Goal: Task Accomplishment & Management: Complete application form

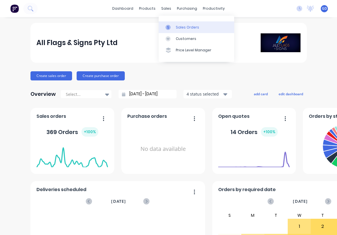
click at [179, 25] on div "Sales Orders" at bounding box center [187, 27] width 23 height 5
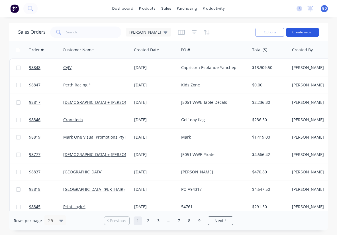
click at [299, 32] on button "Create order" at bounding box center [302, 32] width 32 height 9
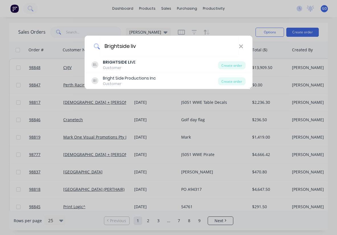
type input "Brightside live"
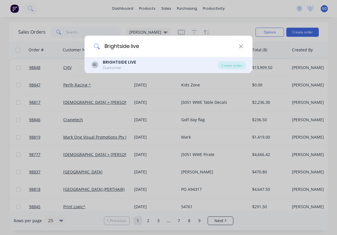
click at [131, 65] on b "BRIGHTSIDE LIVE" at bounding box center [119, 62] width 33 height 6
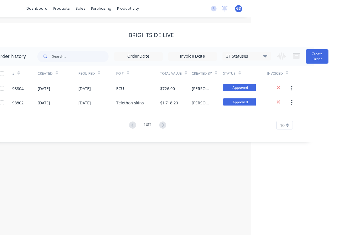
scroll to position [0, 86]
click at [320, 58] on button "Create Order" at bounding box center [317, 56] width 23 height 14
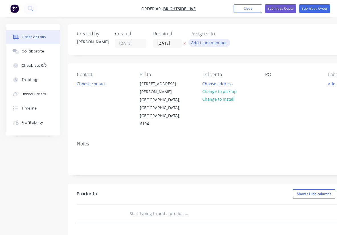
click at [202, 43] on button "Add team member" at bounding box center [209, 43] width 42 height 8
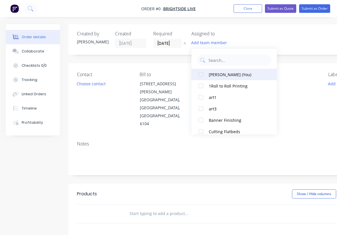
click at [201, 75] on div at bounding box center [200, 74] width 11 height 11
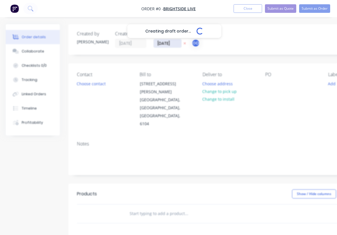
click at [164, 45] on div "Creating draft order... Loading... Order details Collaborate Checklists 0/0 Tra…" at bounding box center [198, 196] width 396 height 344
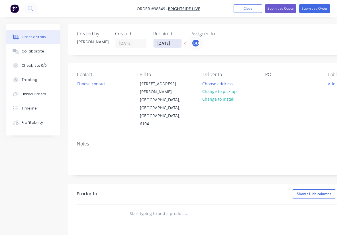
click at [164, 45] on input "[DATE]" at bounding box center [168, 43] width 28 height 9
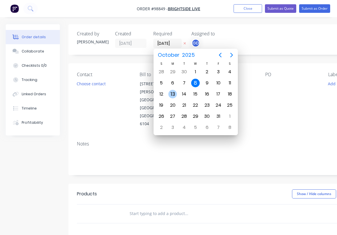
click at [173, 94] on div "13" at bounding box center [172, 94] width 9 height 9
type input "13/10/25"
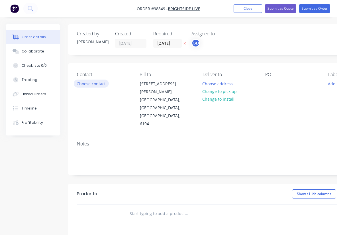
click at [94, 86] on button "Choose contact" at bounding box center [91, 84] width 35 height 8
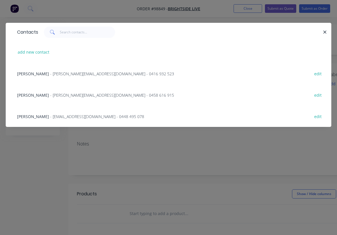
click at [30, 94] on span "Dave Salt" at bounding box center [33, 94] width 32 height 5
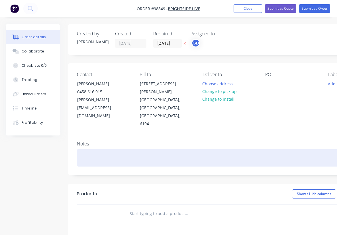
click at [88, 149] on div at bounding box center [229, 157] width 305 height 17
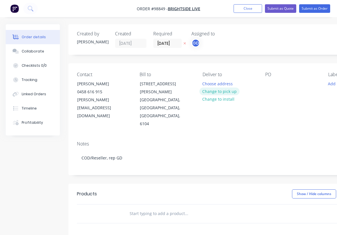
click at [224, 92] on button "Change to pick up" at bounding box center [220, 92] width 40 height 8
click at [271, 81] on div at bounding box center [269, 84] width 9 height 8
click at [275, 108] on div "Contact Dave Salt 0458 616 915 dave.salt@brightsidelive.net.au Bill to 12 Brenn…" at bounding box center [229, 99] width 322 height 73
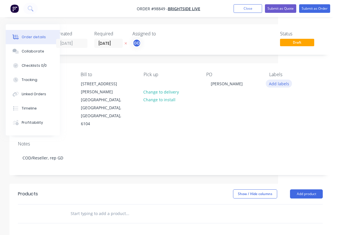
scroll to position [0, 59]
click at [275, 84] on button "Add labels" at bounding box center [279, 84] width 26 height 8
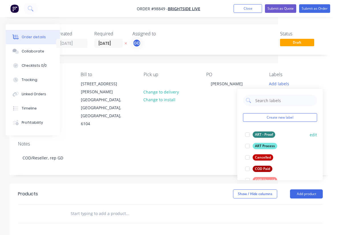
click at [263, 131] on button "ART - Proof" at bounding box center [260, 135] width 34 height 8
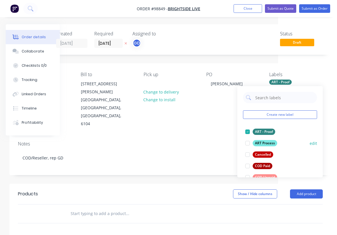
click at [265, 141] on div "ART Process" at bounding box center [265, 143] width 25 height 6
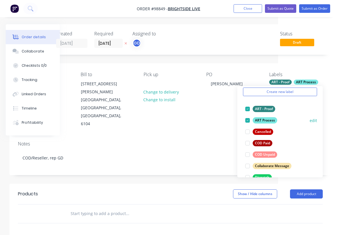
scroll to position [28, 0]
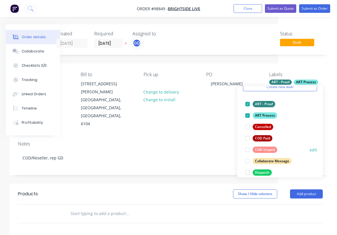
click at [267, 150] on div "COD Unpaid" at bounding box center [265, 150] width 25 height 6
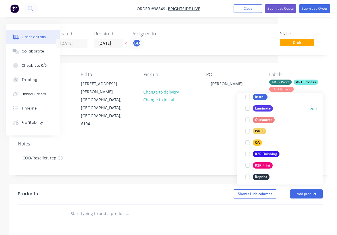
scroll to position [193, 0]
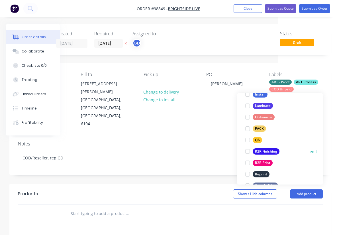
click at [267, 150] on div "R2R Finishing" at bounding box center [266, 151] width 27 height 6
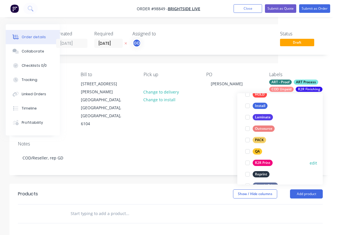
click at [266, 162] on div "R2R Print" at bounding box center [263, 163] width 20 height 6
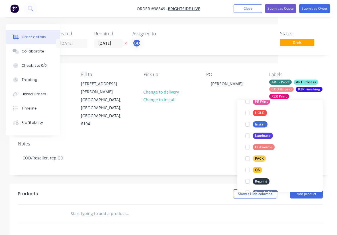
click at [120, 208] on input "text" at bounding box center [127, 213] width 114 height 11
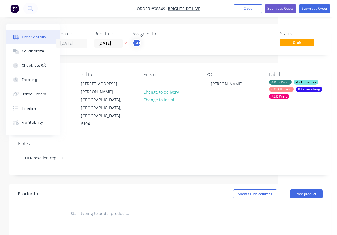
click at [81, 208] on input "text" at bounding box center [127, 213] width 114 height 11
paste input "Update artwork from order #95688 same finishing, replace the Lynx logos with th…"
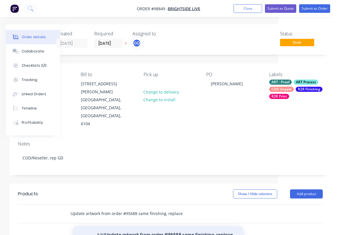
type input "Update artwork from order #95688 same finishing, replace the Lynx logos with th…"
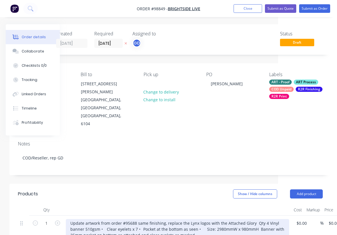
click at [264, 219] on div "Update artwork from order #95688 same finishing, replace the Lynx logos with th…" at bounding box center [177, 229] width 223 height 20
click at [113, 219] on div "Update artwork from order #95688 same finishing, replace the Lynx logos with th…" at bounding box center [177, 229] width 223 height 20
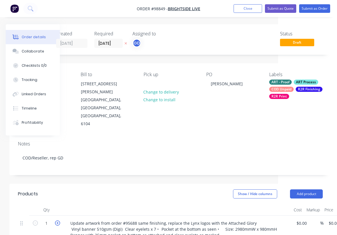
click at [58, 220] on icon "button" at bounding box center [57, 222] width 5 height 5
type input "4"
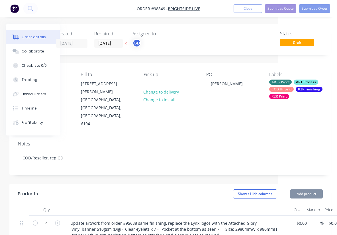
click at [98, 184] on header "Products Show / Hide columns Add product" at bounding box center [170, 194] width 322 height 21
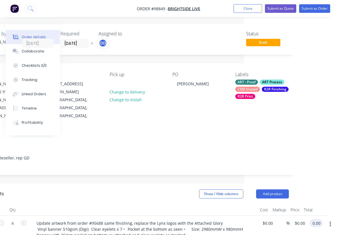
click at [318, 219] on input "0.00" at bounding box center [317, 223] width 11 height 8
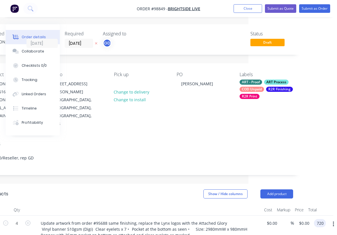
type input "$720.00"
type input "$180.00"
click at [152, 184] on header "Products Show / Hide columns Add product" at bounding box center [141, 194] width 322 height 21
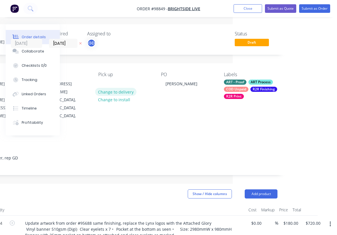
scroll to position [0, 104]
drag, startPoint x: 135, startPoint y: 8, endPoint x: 165, endPoint y: 7, distance: 30.2
click at [165, 7] on nav "Order #98849 - BRIGHTSIDE LIVE Add product Close Submit as Quote Submit as Order" at bounding box center [168, 8] width 337 height 17
copy span "Order #98849"
click at [246, 10] on button "Close" at bounding box center [248, 8] width 29 height 9
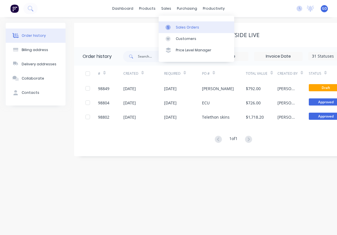
click at [179, 24] on link "Sales Orders" at bounding box center [197, 26] width 76 height 11
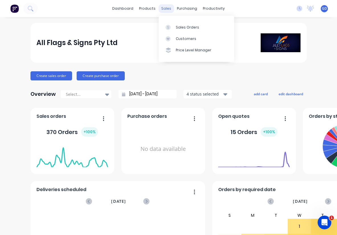
click at [167, 9] on div "sales" at bounding box center [166, 8] width 16 height 9
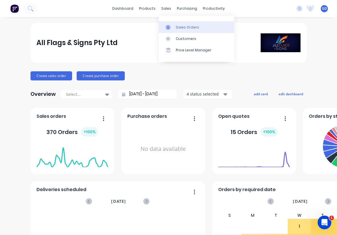
click at [178, 24] on link "Sales Orders" at bounding box center [197, 26] width 76 height 11
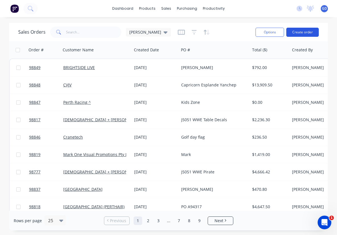
click at [304, 33] on button "Create order" at bounding box center [302, 32] width 32 height 9
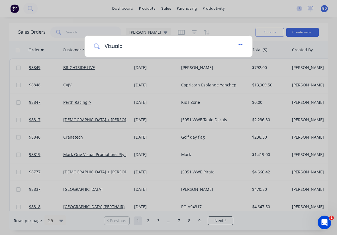
type input "Visual"
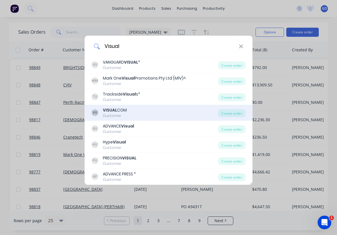
click at [123, 110] on div "VISUAL COM" at bounding box center [115, 110] width 24 height 6
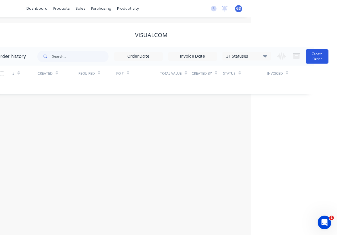
scroll to position [0, 86]
click at [312, 54] on button "Create Order" at bounding box center [317, 56] width 23 height 14
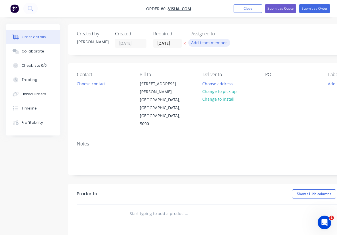
click at [220, 41] on button "Add team member" at bounding box center [209, 43] width 42 height 8
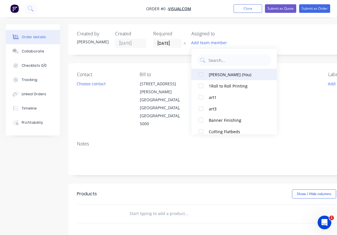
click at [200, 74] on div at bounding box center [200, 74] width 11 height 11
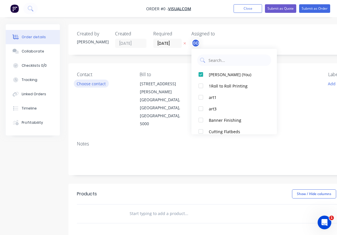
click at [87, 84] on div "Order details Collaborate Checklists 0/0 Tracking Linked Orders Timeline Profit…" at bounding box center [198, 196] width 396 height 344
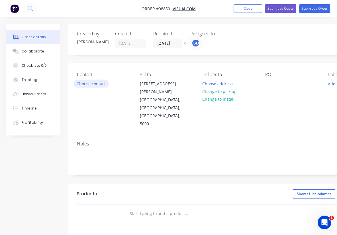
click at [87, 84] on button "Choose contact" at bounding box center [91, 84] width 35 height 8
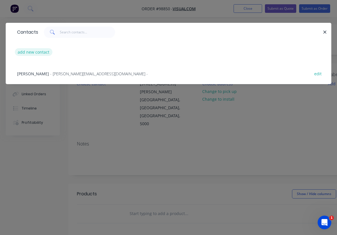
click at [37, 53] on button "add new contact" at bounding box center [34, 52] width 38 height 8
select select "AU"
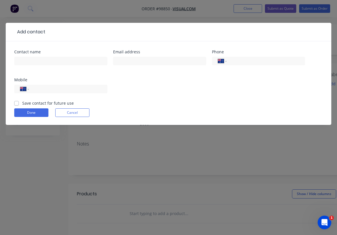
click at [22, 105] on label "Save contact for future use" at bounding box center [48, 103] width 52 height 6
click at [17, 105] on input "Save contact for future use" at bounding box center [16, 102] width 5 height 5
checkbox input "true"
paste input "[PERSON_NAME][EMAIL_ADDRESS][DOMAIN_NAME]"
type input "[PERSON_NAME][EMAIL_ADDRESS][DOMAIN_NAME]"
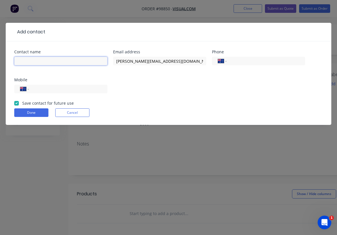
paste input "[PERSON_NAME]"
type input "[PERSON_NAME]"
paste input "61 08 8212 9330"
type input "61 08 8212 9330"
click at [55, 88] on input "tel" at bounding box center [67, 89] width 68 height 7
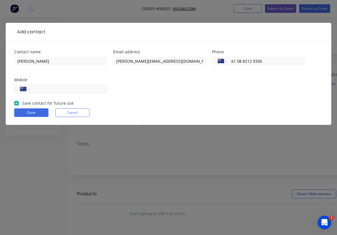
paste input "0419 998 775"
type input "0419 998 775"
click at [34, 114] on button "Done" at bounding box center [31, 112] width 34 height 9
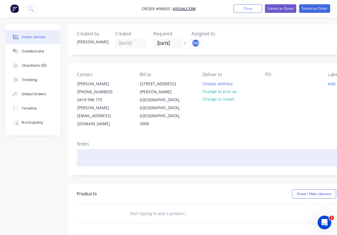
click at [87, 149] on div at bounding box center [229, 157] width 305 height 17
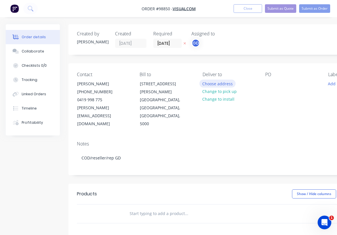
click at [221, 83] on button "Choose address" at bounding box center [218, 84] width 36 height 8
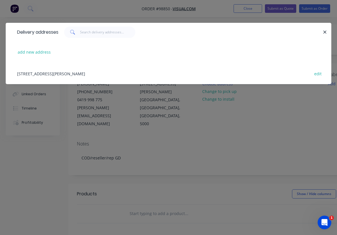
click at [60, 73] on div "[STREET_ADDRESS][PERSON_NAME] edit" at bounding box center [168, 73] width 309 height 21
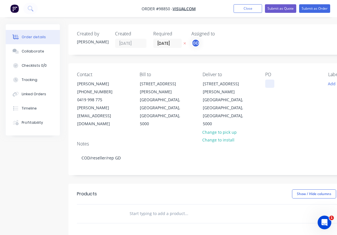
click at [271, 83] on div at bounding box center [269, 84] width 9 height 8
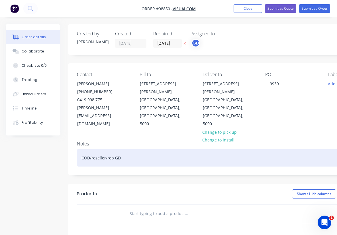
click at [236, 149] on div "COD/reseller/rep GD" at bounding box center [229, 157] width 305 height 17
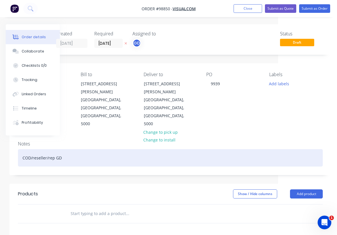
scroll to position [0, 59]
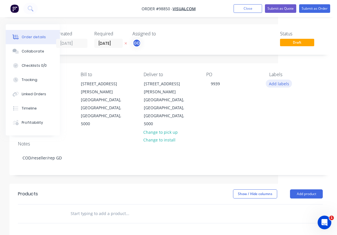
click at [281, 85] on button "Add labels" at bounding box center [279, 84] width 26 height 8
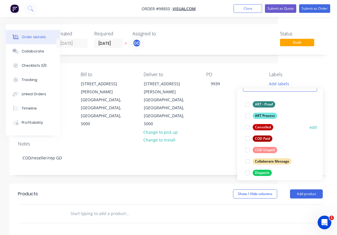
scroll to position [32, 0]
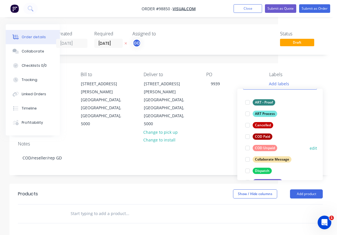
click at [271, 148] on div "COD Unpaid" at bounding box center [265, 148] width 25 height 6
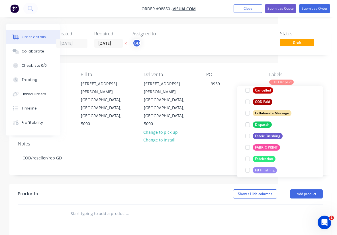
scroll to position [76, 0]
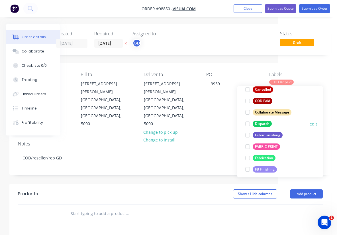
click at [265, 124] on div "Dispatch" at bounding box center [262, 124] width 19 height 6
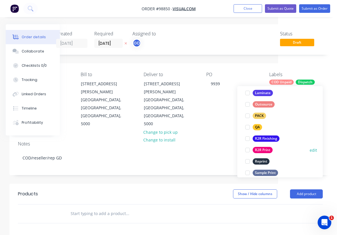
scroll to position [200, 0]
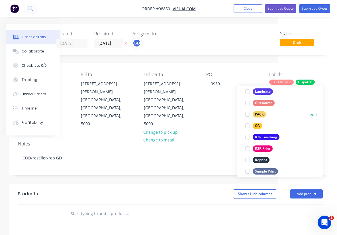
click at [261, 116] on div "PACK" at bounding box center [259, 114] width 13 height 6
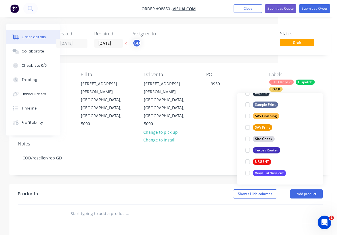
scroll to position [274, 0]
click at [265, 160] on div "URGENT" at bounding box center [262, 161] width 19 height 6
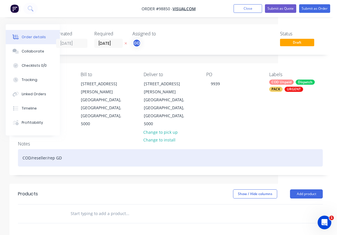
click at [211, 149] on div "COD/reseller/rep GD" at bounding box center [170, 157] width 305 height 17
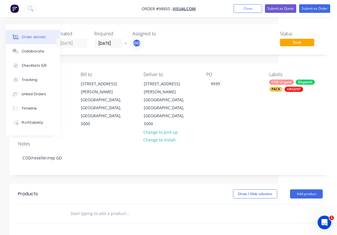
click at [92, 208] on input "text" at bounding box center [127, 213] width 114 height 11
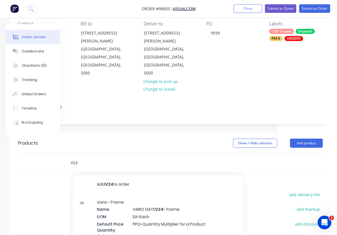
scroll to position [51, 59]
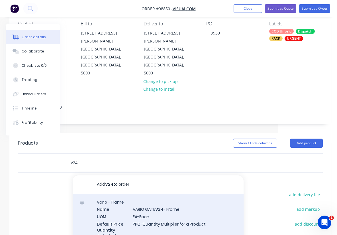
type input "V24"
click at [151, 197] on div "Vario - Frame Name VARIO GATE V24 - Frame UOM EA-Each Default Price Quantity Ca…" at bounding box center [158, 223] width 171 height 58
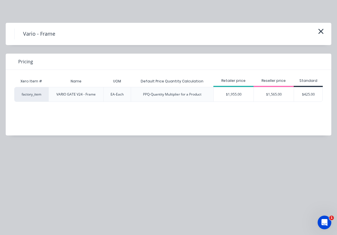
scroll to position [0, 4]
click at [323, 34] on icon "button" at bounding box center [321, 31] width 5 height 5
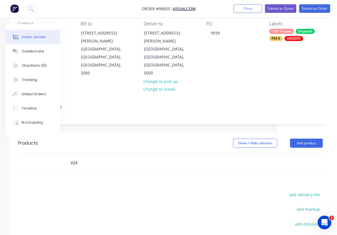
click at [248, 13] on nav "Order #98850 - VISUALCOM Add product Close Submit as Quote Submit as Order" at bounding box center [168, 8] width 337 height 17
click at [247, 9] on button "Close" at bounding box center [248, 8] width 29 height 9
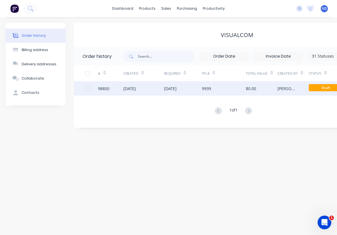
click at [105, 90] on div "98850" at bounding box center [103, 89] width 11 height 6
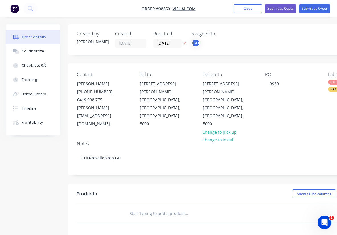
click at [155, 208] on input "text" at bounding box center [186, 213] width 114 height 11
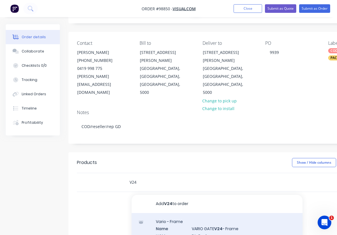
scroll to position [21, 0]
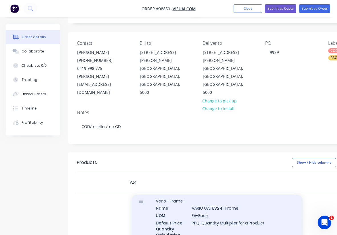
type input "V24"
click at [205, 197] on div "Vario - Frame Name VARIO GATE V24 - Frame UOM EA-Each Default Price Quantity Ca…" at bounding box center [217, 221] width 171 height 58
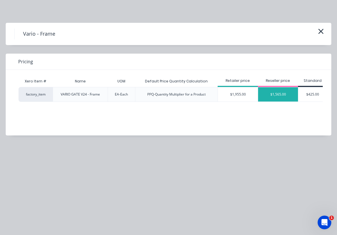
click at [278, 95] on div "$1,565.00" at bounding box center [278, 94] width 40 height 14
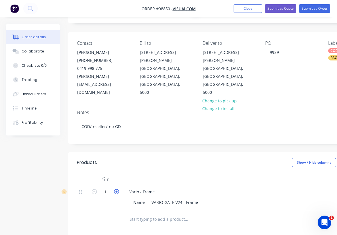
click at [117, 189] on icon "button" at bounding box center [116, 191] width 5 height 5
type input "2"
type input "$3,130.00"
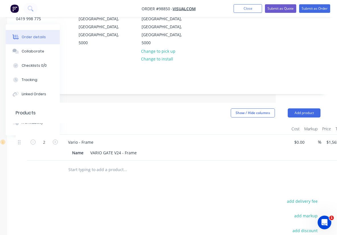
scroll to position [81, 55]
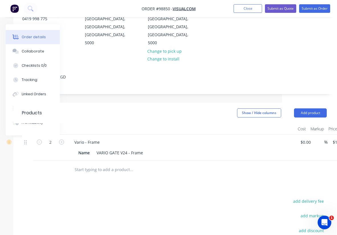
click at [94, 164] on input "text" at bounding box center [131, 169] width 114 height 11
type input "G"
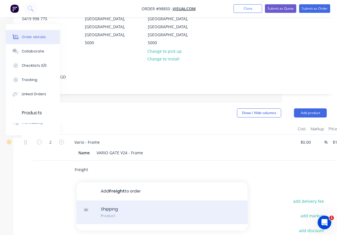
type input "Freight"
click at [111, 200] on div "Shipping Product" at bounding box center [162, 212] width 171 height 24
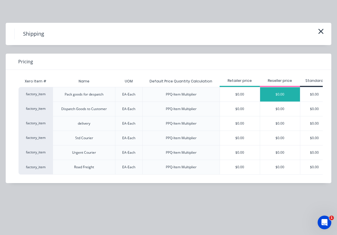
click at [278, 97] on div "$0.00" at bounding box center [280, 94] width 40 height 14
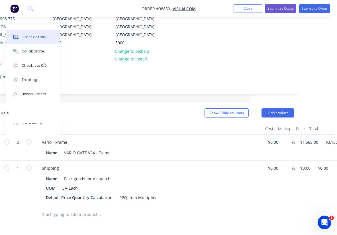
scroll to position [81, 97]
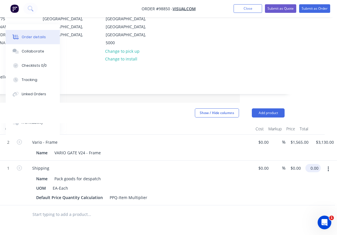
click at [315, 164] on input "0.00" at bounding box center [314, 168] width 13 height 8
type input "110"
type input "$110.00"
click at [241, 186] on div "Shipping Name Pack goods for despatch UOM EA-Each Default Price Quantity Calcul…" at bounding box center [139, 182] width 228 height 45
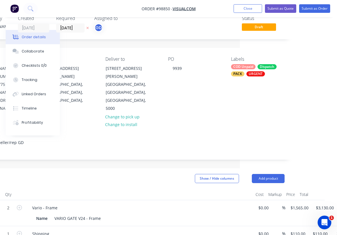
scroll to position [111, 97]
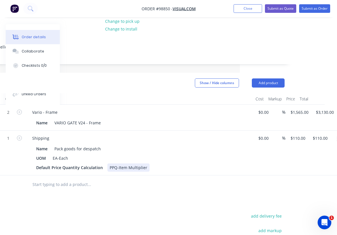
click at [145, 163] on div "PPQ-Item Multiplier" at bounding box center [128, 167] width 42 height 8
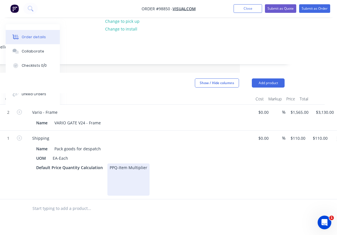
click at [119, 168] on div "PPQ-Item Multiplier" at bounding box center [128, 179] width 42 height 32
copy div
click at [117, 169] on div "PPQ-Item Multiplier" at bounding box center [128, 179] width 42 height 32
click at [115, 173] on div "PPQ-Item Multiplier" at bounding box center [128, 179] width 42 height 32
click at [129, 163] on div "PPQ-Item Multiplier" at bounding box center [128, 182] width 42 height 38
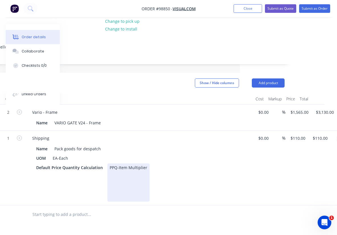
click at [118, 168] on div "PPQ-Item Multiplier" at bounding box center [128, 182] width 42 height 38
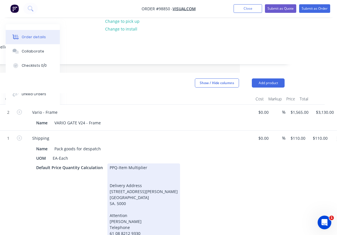
click at [190, 163] on div "Default Price Quantity Calculation PPQ-Item Multiplier Delivery Address [STREET…" at bounding box center [138, 206] width 209 height 86
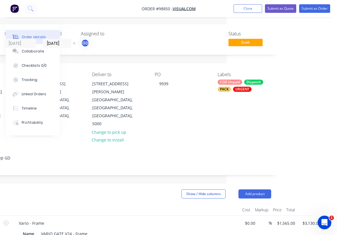
scroll to position [0, 0]
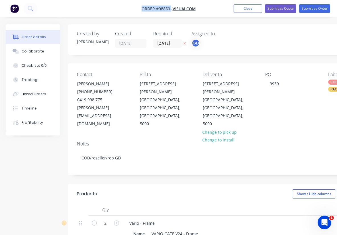
drag, startPoint x: 138, startPoint y: 8, endPoint x: 170, endPoint y: 10, distance: 32.3
click at [170, 10] on nav "Order #98850 - VISUALCOM Add product Close Submit as Quote Submit as Order" at bounding box center [168, 8] width 337 height 17
copy span "Order #98850"
click at [242, 10] on button "Close" at bounding box center [248, 8] width 29 height 9
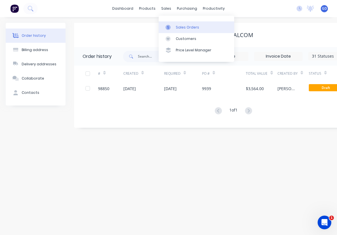
click at [181, 25] on div "Sales Orders" at bounding box center [187, 27] width 23 height 5
